Goal: Information Seeking & Learning: Find specific page/section

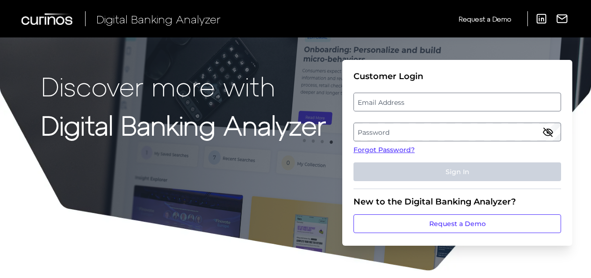
click at [390, 107] on label "Email Address" at bounding box center [457, 102] width 206 height 17
click at [390, 107] on input "email" at bounding box center [458, 102] width 208 height 19
type input "[EMAIL_ADDRESS][DOMAIN_NAME]"
click at [392, 130] on label "Password" at bounding box center [457, 131] width 206 height 17
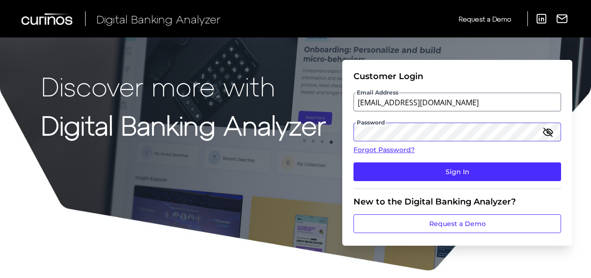
click at [354, 162] on button "Sign In" at bounding box center [458, 171] width 208 height 19
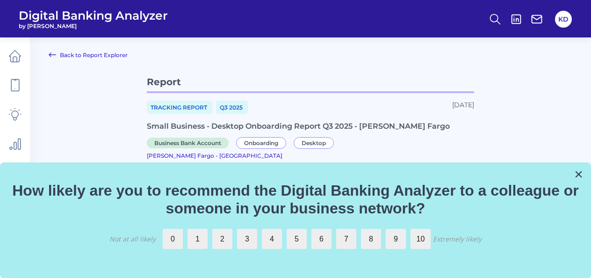
click at [218, 125] on div "Small Business - Desktop Onboarding Report Q3 2025 - [PERSON_NAME] Fargo" at bounding box center [310, 126] width 327 height 9
drag, startPoint x: 218, startPoint y: 125, endPoint x: 114, endPoint y: 133, distance: 104.6
click at [114, 133] on main "Back to Report Explorer Report Tracking Report Q3 [DATE], 2025 Small Business -…" at bounding box center [295, 164] width 591 height 329
click at [192, 107] on span "Tracking Report" at bounding box center [179, 108] width 65 height 14
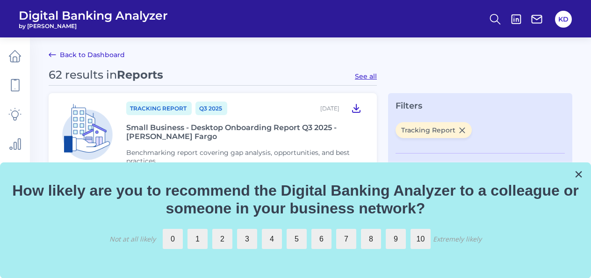
click at [356, 108] on icon at bounding box center [356, 108] width 7 height 8
